Goal: Information Seeking & Learning: Check status

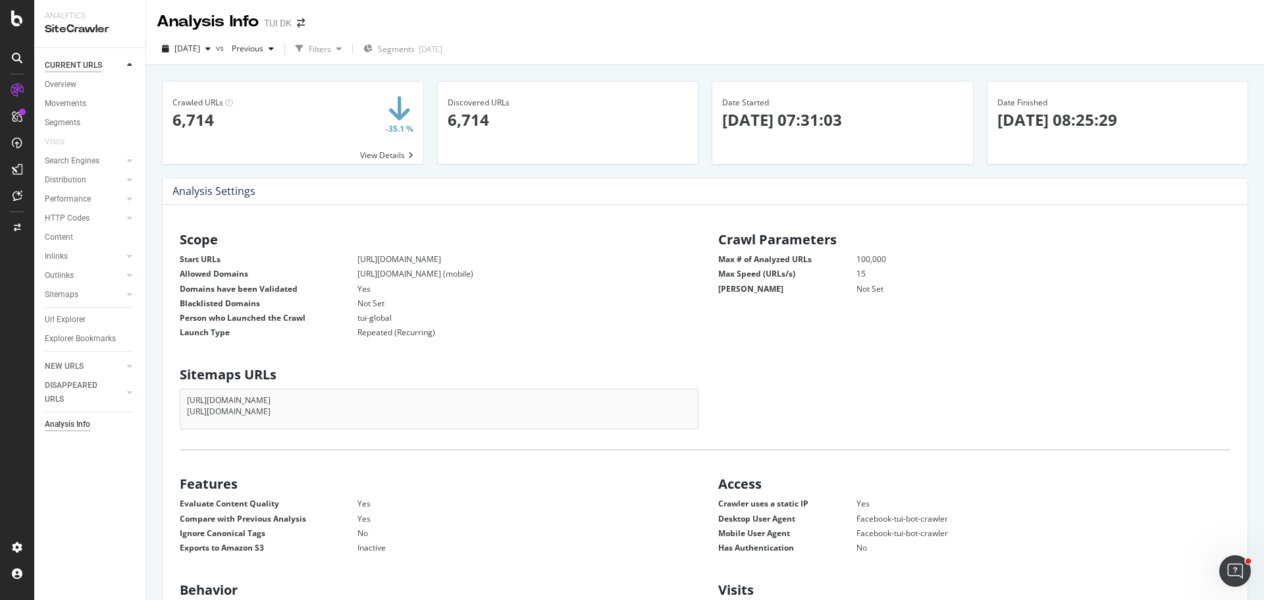
scroll to position [200, 502]
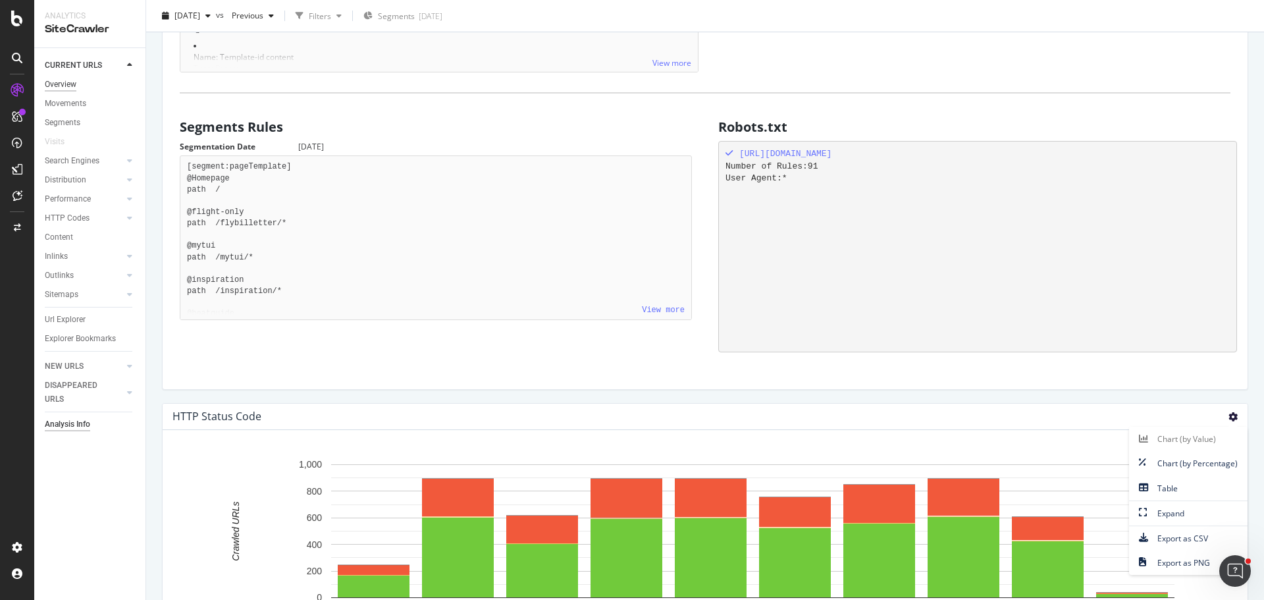
click at [59, 84] on div "Overview" at bounding box center [61, 85] width 32 height 14
